Goal: Information Seeking & Learning: Learn about a topic

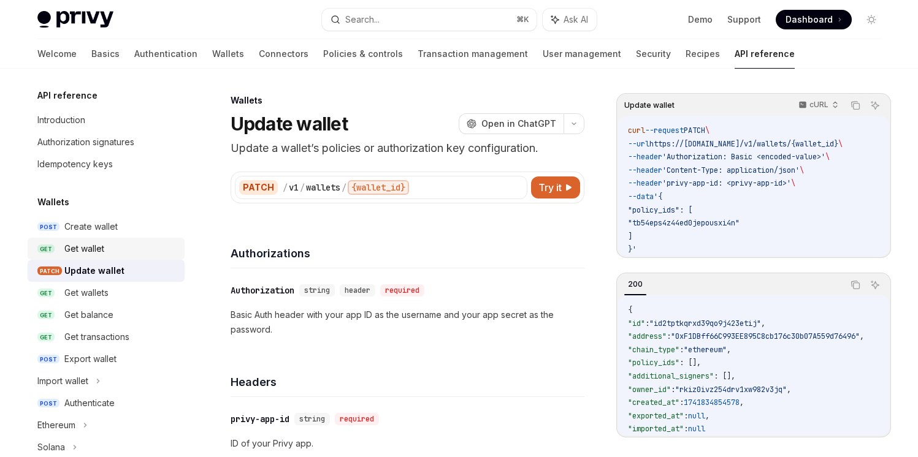
scroll to position [1793, 0]
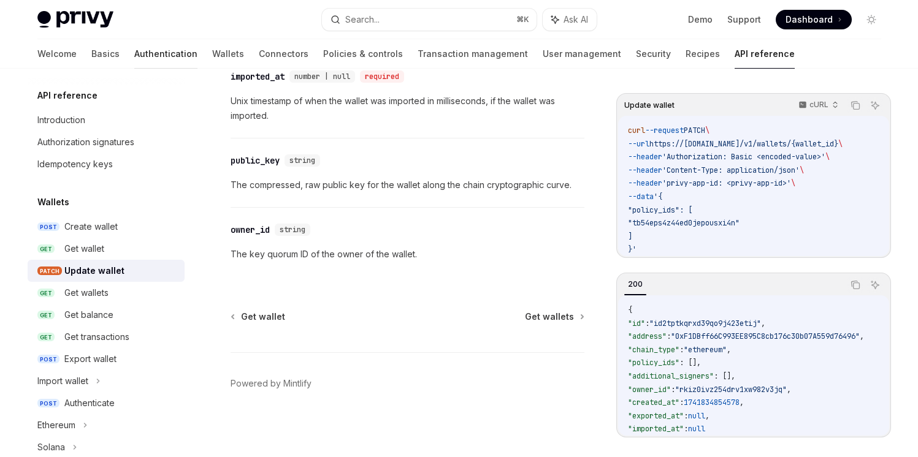
click at [134, 59] on link "Authentication" at bounding box center [165, 53] width 63 height 29
type textarea "*"
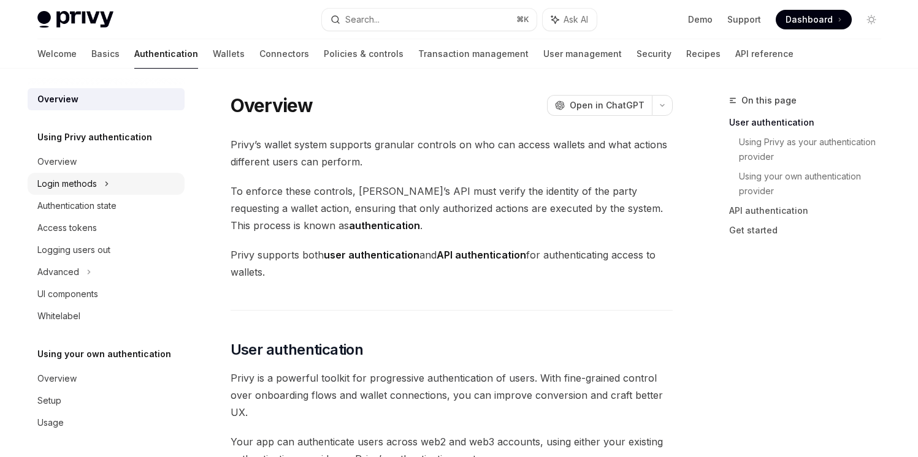
click at [72, 186] on div "Login methods" at bounding box center [66, 184] width 59 height 15
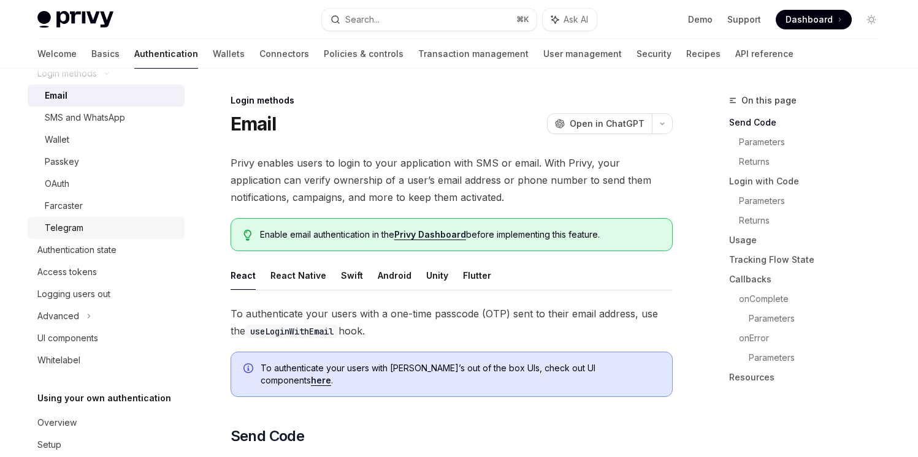
scroll to position [113, 0]
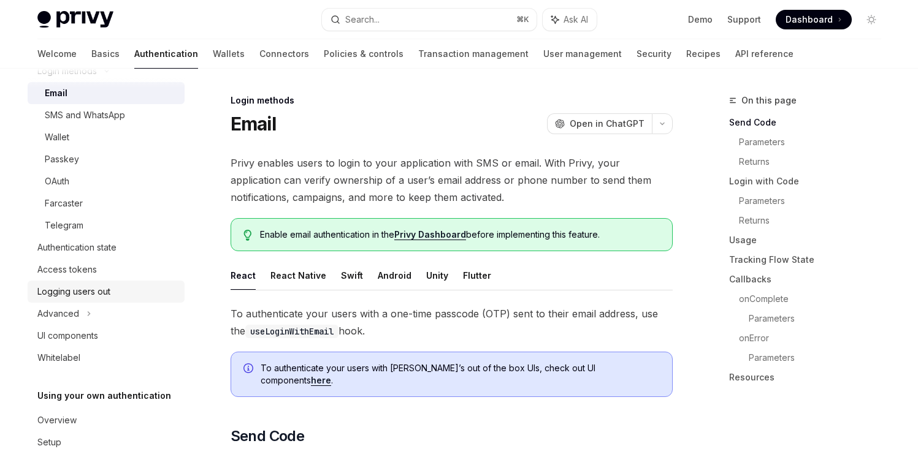
click at [64, 297] on div "Logging users out" at bounding box center [73, 292] width 73 height 15
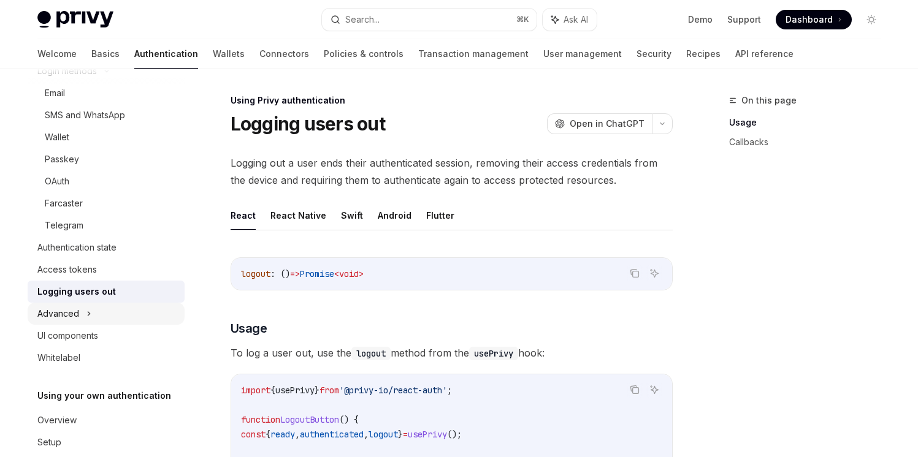
click at [59, 320] on div "Advanced" at bounding box center [58, 314] width 42 height 15
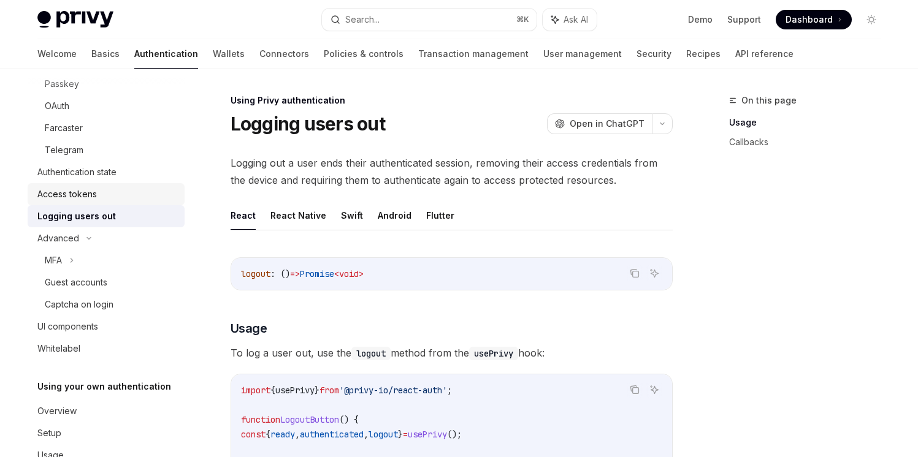
scroll to position [205, 0]
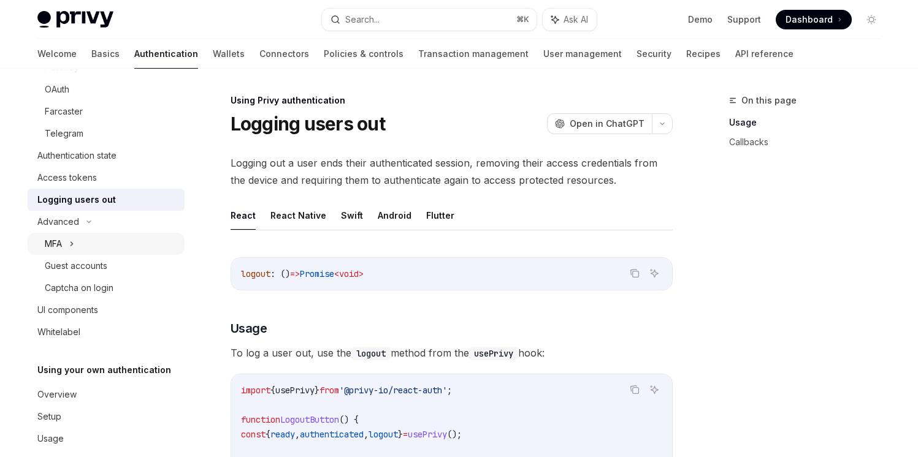
click at [69, 241] on div "MFA" at bounding box center [106, 244] width 157 height 22
type textarea "*"
